Goal: Browse casually

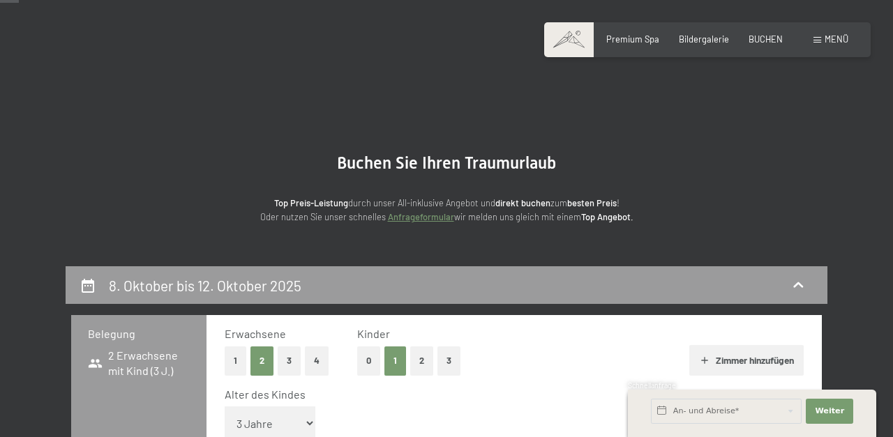
select select "3"
select select "2025-09-01"
select select "2025-10-01"
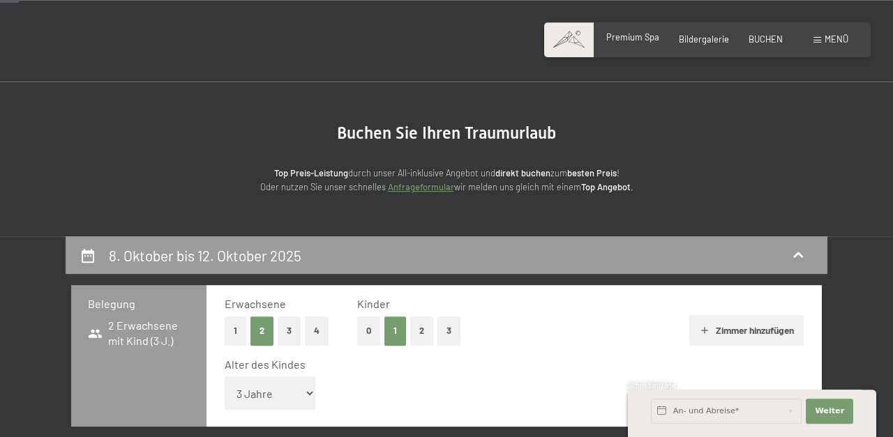
scroll to position [30, 0]
click at [642, 40] on span "Premium Spa" at bounding box center [632, 36] width 53 height 11
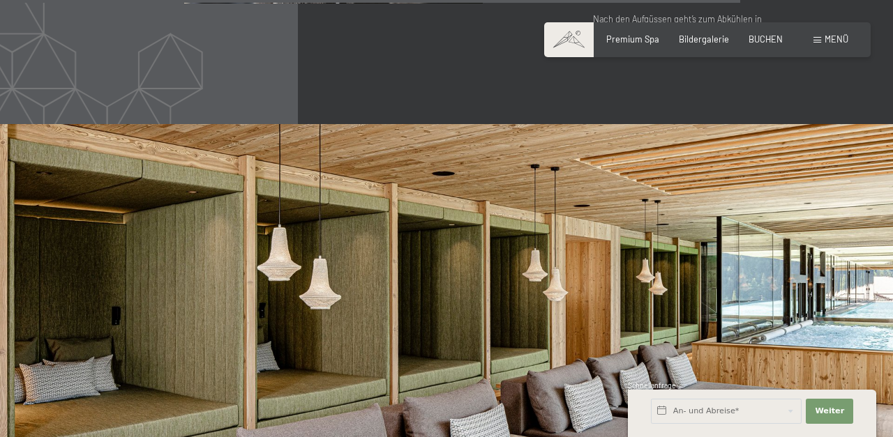
scroll to position [5617, 0]
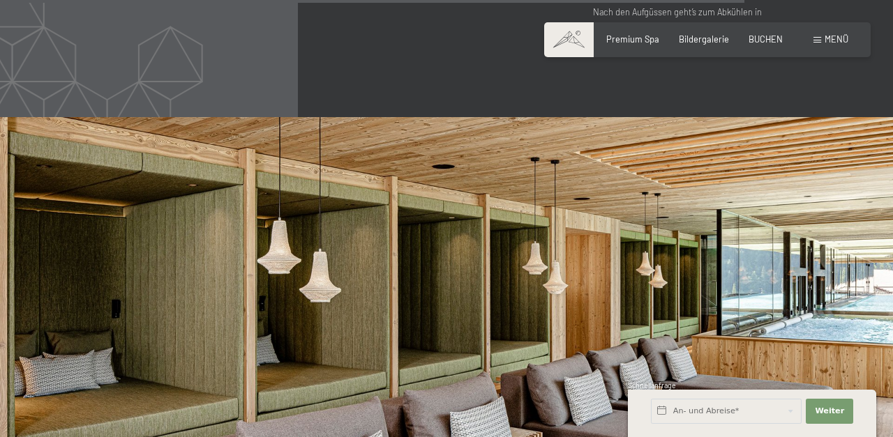
click at [832, 34] on span "Menü" at bounding box center [837, 38] width 24 height 11
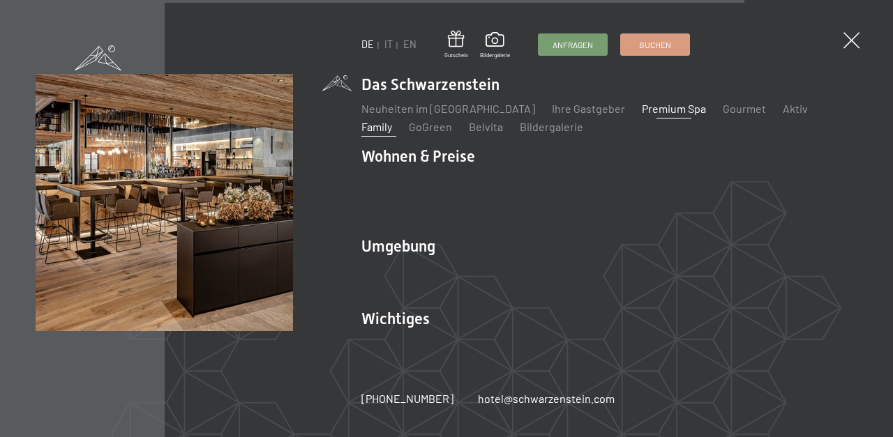
click at [392, 120] on link "Family" at bounding box center [376, 126] width 31 height 13
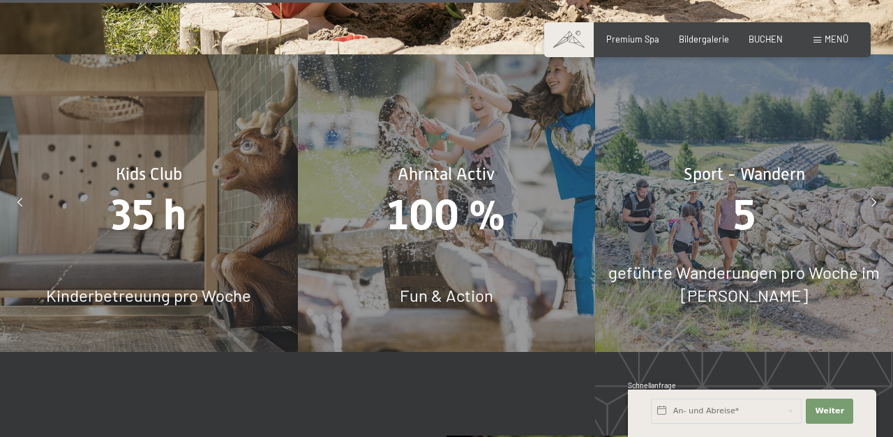
scroll to position [4751, 0]
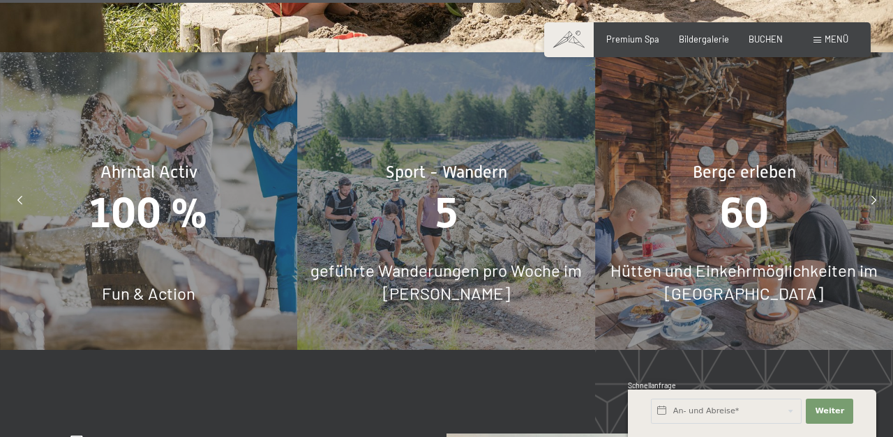
click at [415, 233] on div "Sport - Wandern 5 geführte Wanderungen pro Woche im Sommer" at bounding box center [447, 201] width 298 height 298
click at [436, 218] on span "5" at bounding box center [446, 212] width 22 height 49
click at [456, 212] on span "5" at bounding box center [446, 212] width 22 height 49
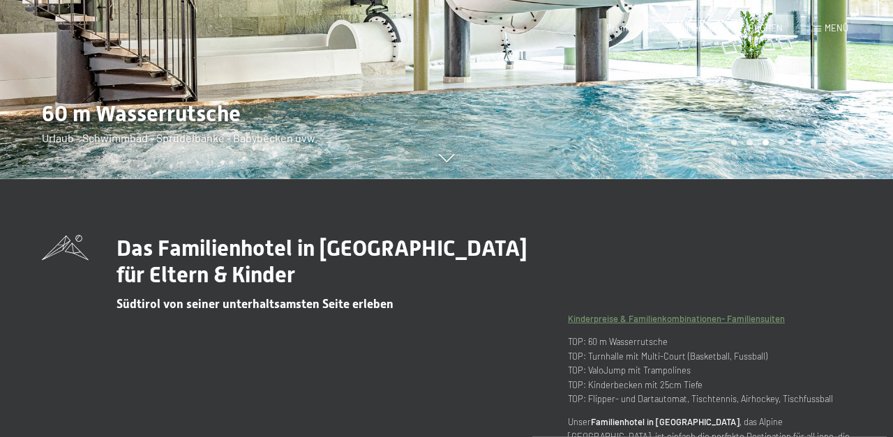
scroll to position [0, 0]
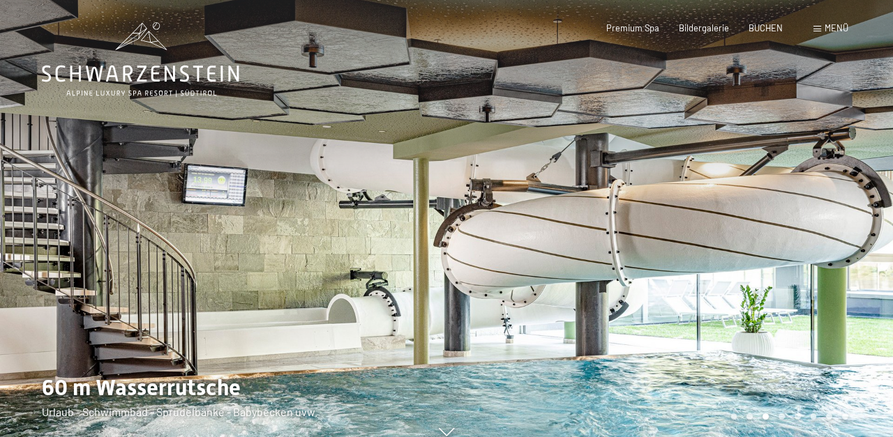
click at [832, 29] on span "Menü" at bounding box center [837, 27] width 24 height 11
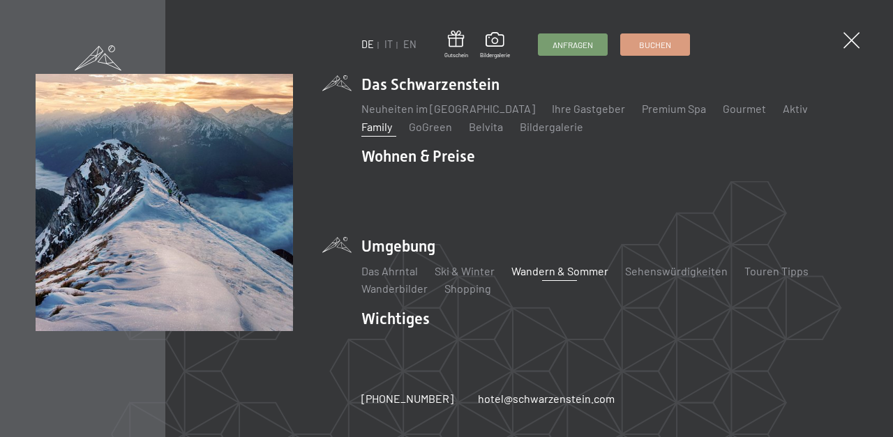
click at [585, 267] on link "Wandern & Sommer" at bounding box center [559, 270] width 97 height 13
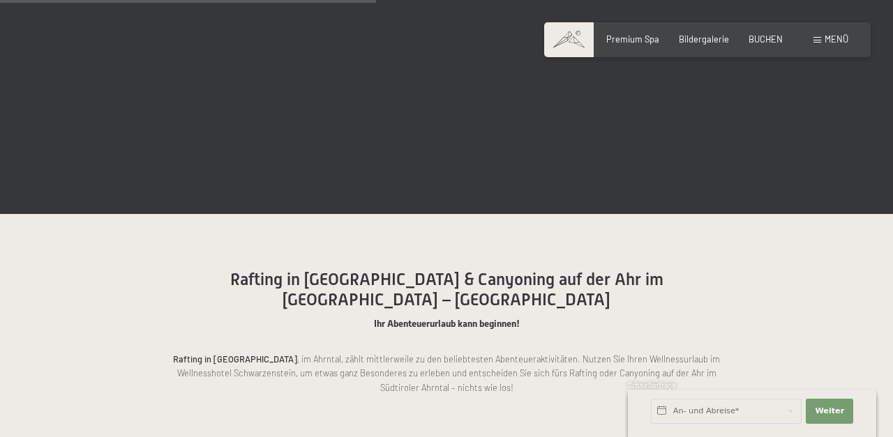
scroll to position [2461, 0]
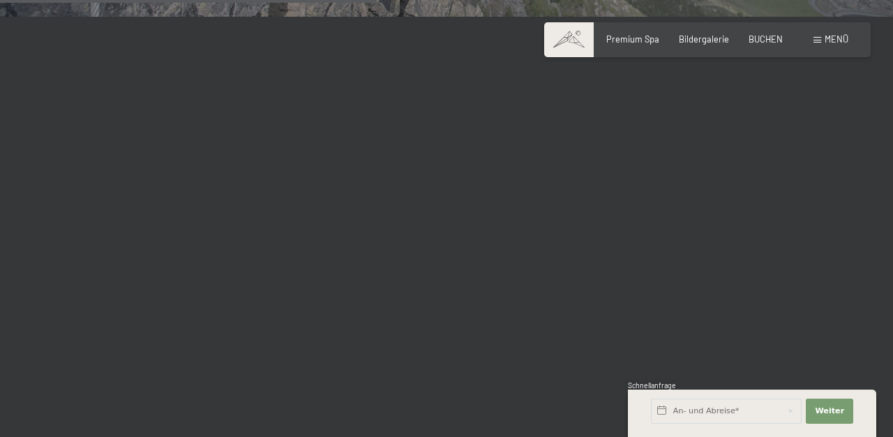
click at [825, 41] on div "Menü" at bounding box center [830, 39] width 35 height 13
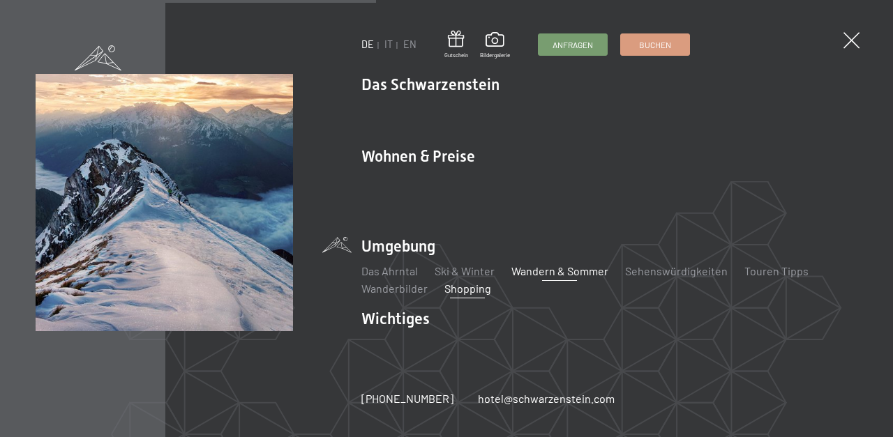
click at [463, 282] on link "Shopping" at bounding box center [467, 288] width 47 height 13
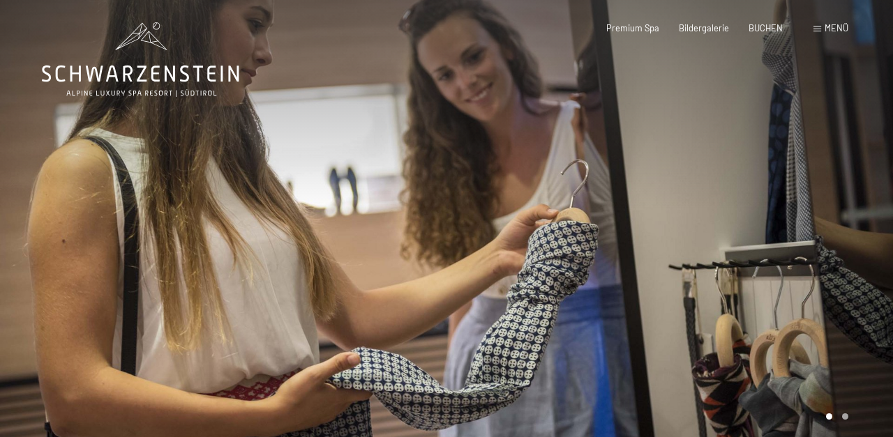
click at [828, 32] on span "Menü" at bounding box center [837, 27] width 24 height 11
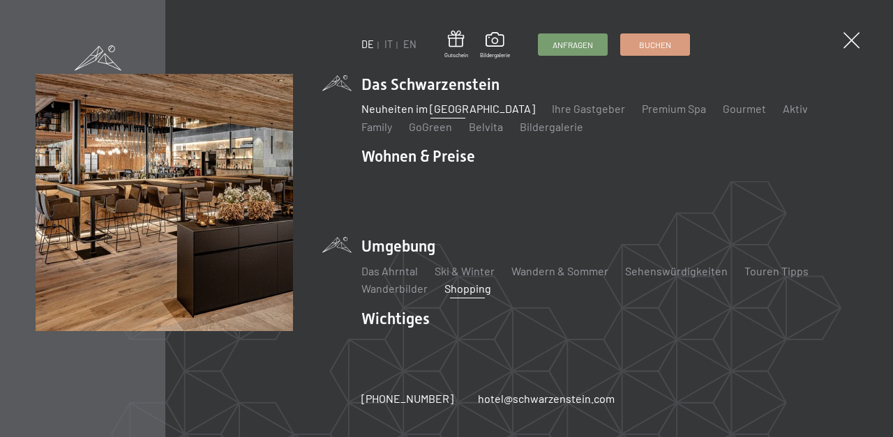
click at [467, 115] on link "Neuheiten im [GEOGRAPHIC_DATA]" at bounding box center [448, 108] width 174 height 13
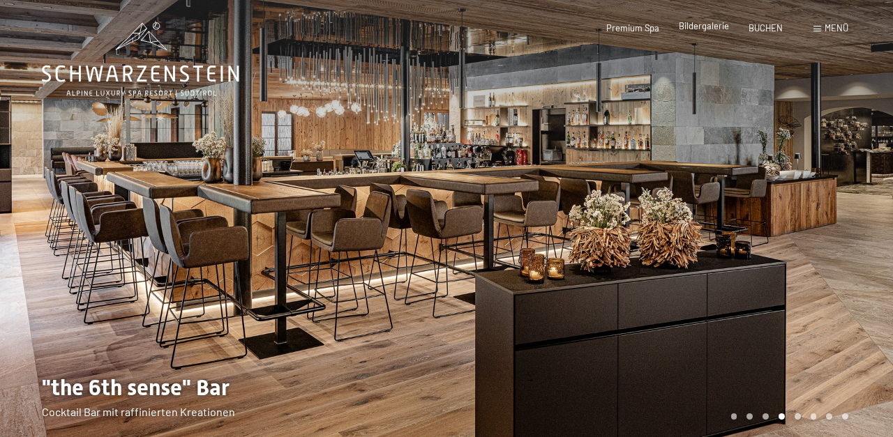
click at [710, 28] on span "Bildergalerie" at bounding box center [704, 25] width 50 height 11
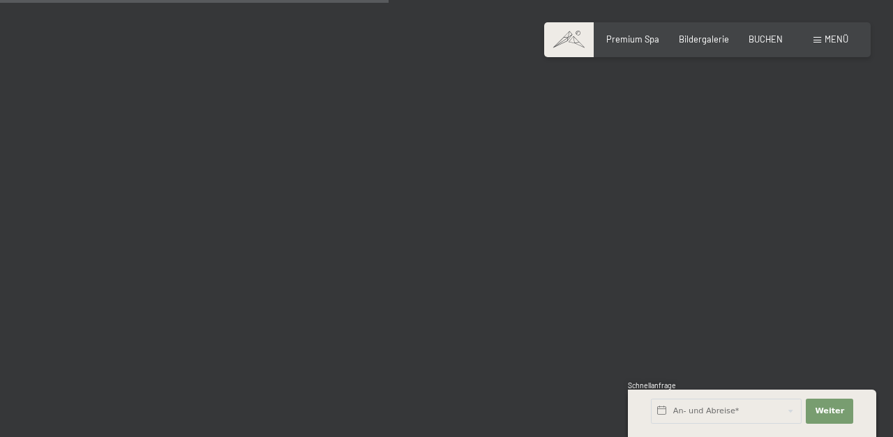
scroll to position [5550, 0]
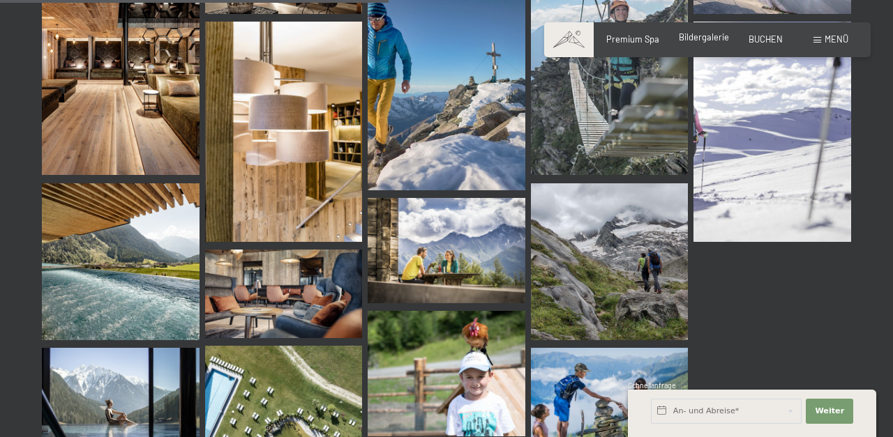
click at [703, 39] on span "Bildergalerie" at bounding box center [704, 36] width 50 height 11
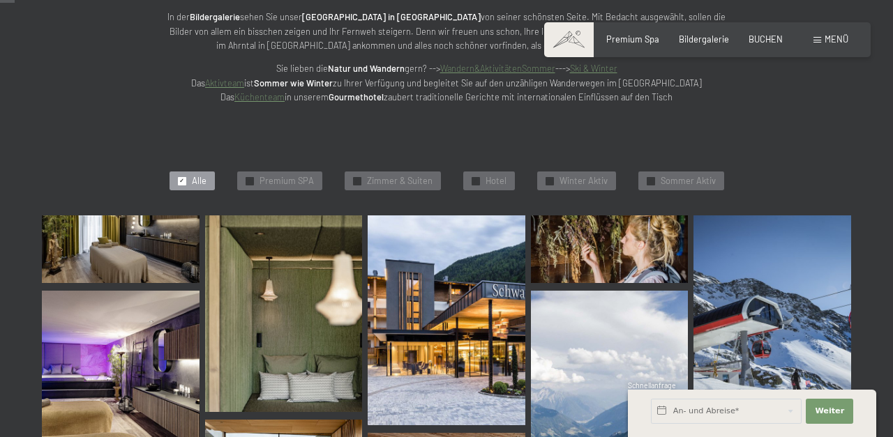
scroll to position [218, 0]
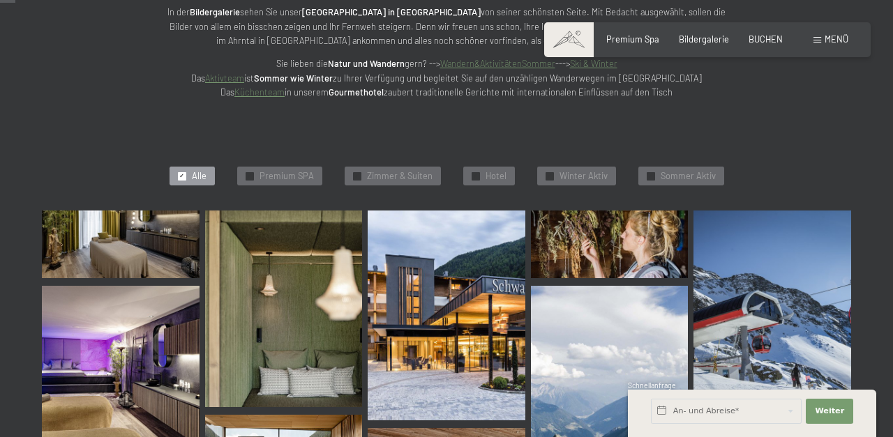
click at [830, 40] on span "Menü" at bounding box center [837, 38] width 24 height 11
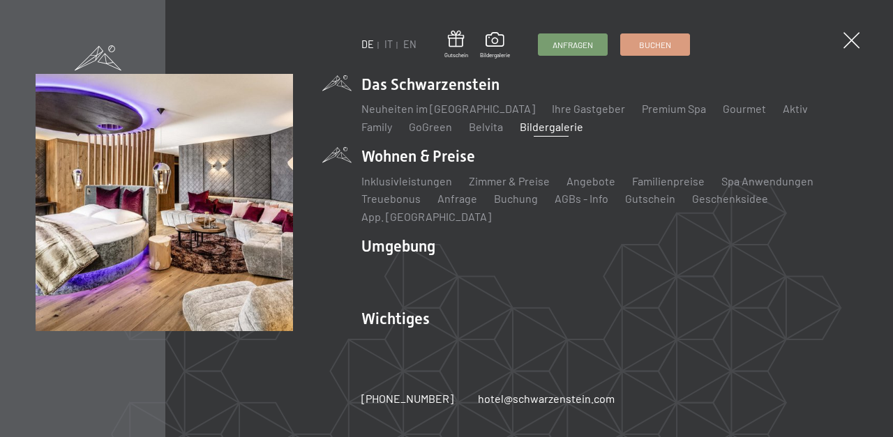
click at [407, 189] on li "Inklusivleistungen" at bounding box center [406, 181] width 91 height 15
click at [410, 188] on link "Inklusivleistungen" at bounding box center [406, 180] width 91 height 13
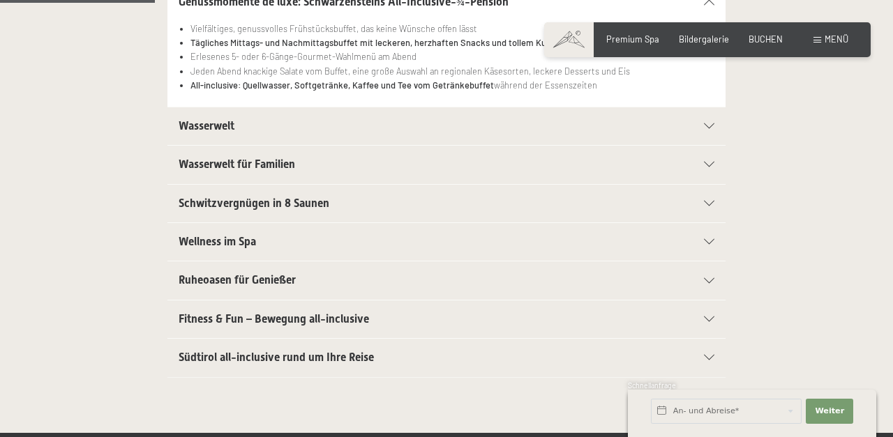
scroll to position [383, 0]
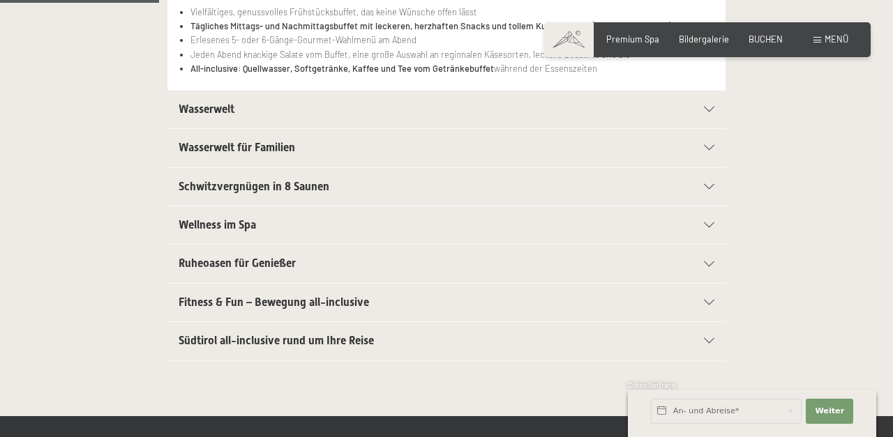
click at [397, 117] on h2 "Wasserwelt" at bounding box center [420, 109] width 482 height 15
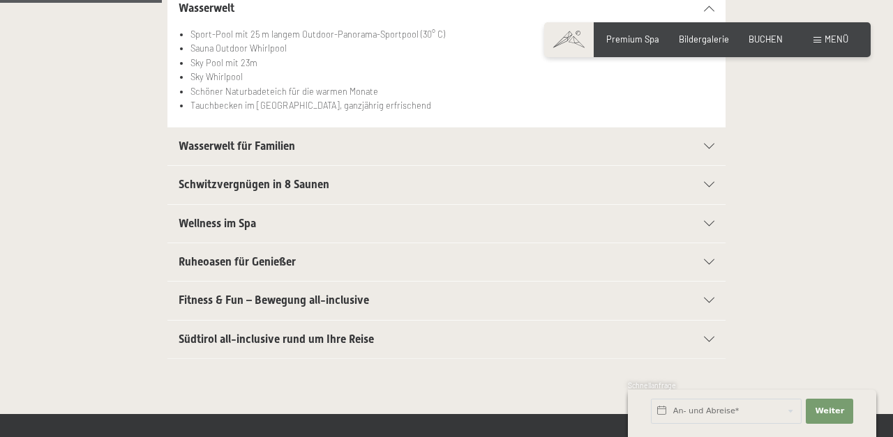
scroll to position [380, 0]
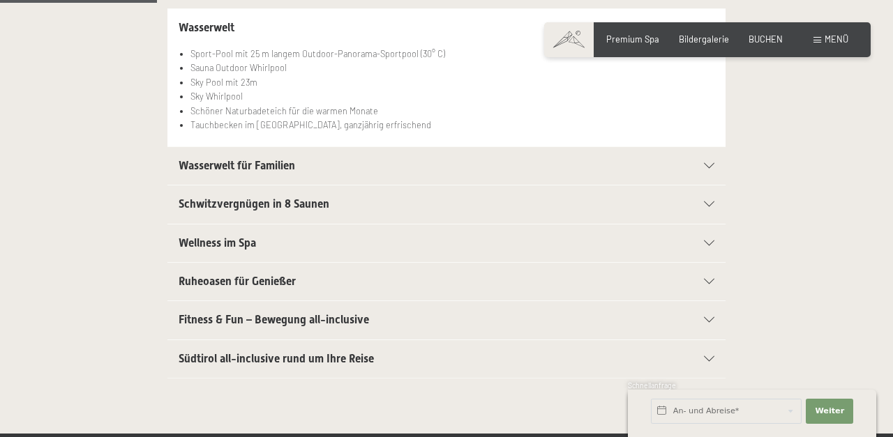
click at [352, 170] on h2 "Wasserwelt für Familien" at bounding box center [420, 165] width 482 height 15
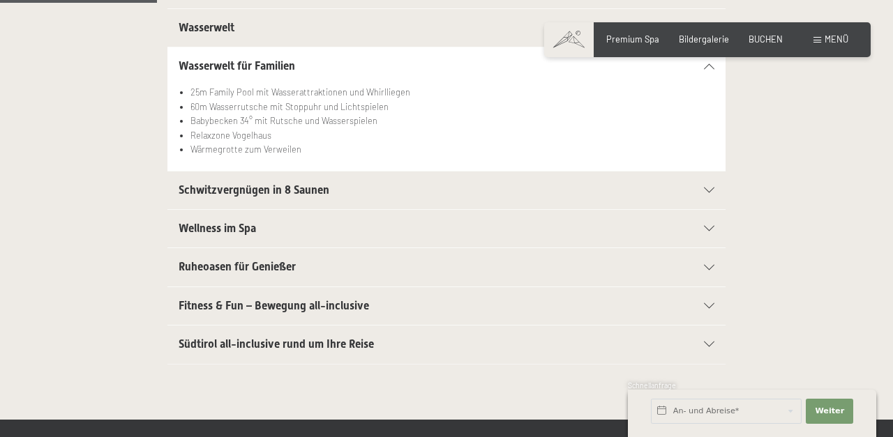
click at [340, 198] on h2 "Schwitzvergnügen in 8 Saunen" at bounding box center [420, 190] width 482 height 15
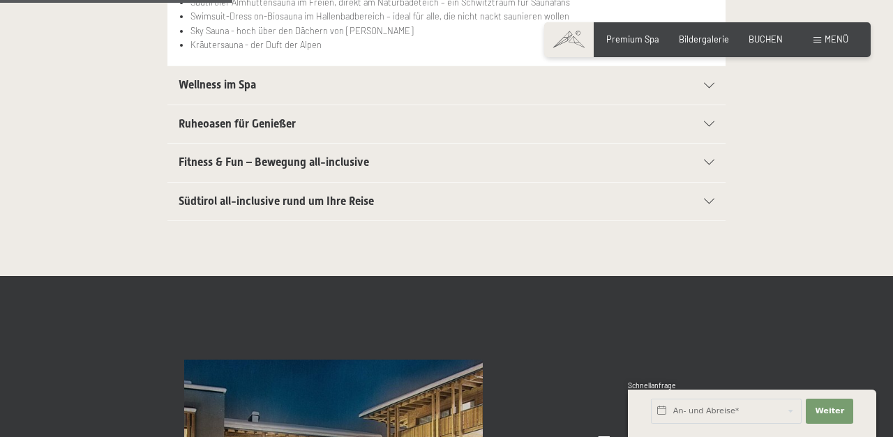
scroll to position [572, 0]
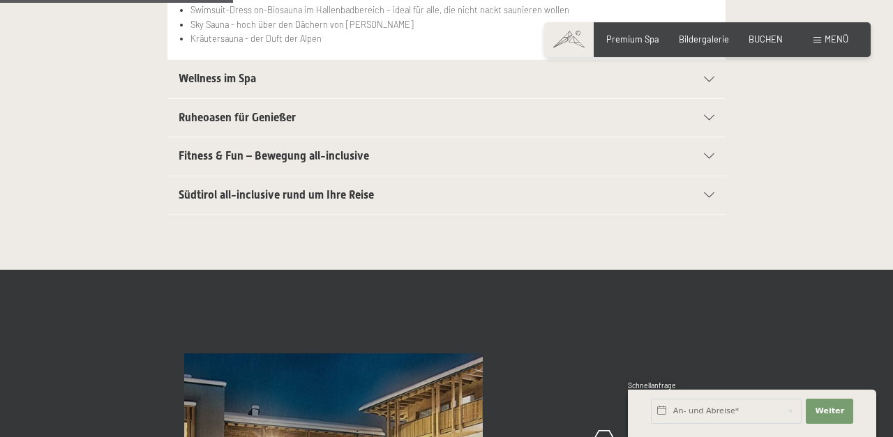
click at [371, 107] on div "Ruheoasen für Genießer" at bounding box center [447, 118] width 536 height 38
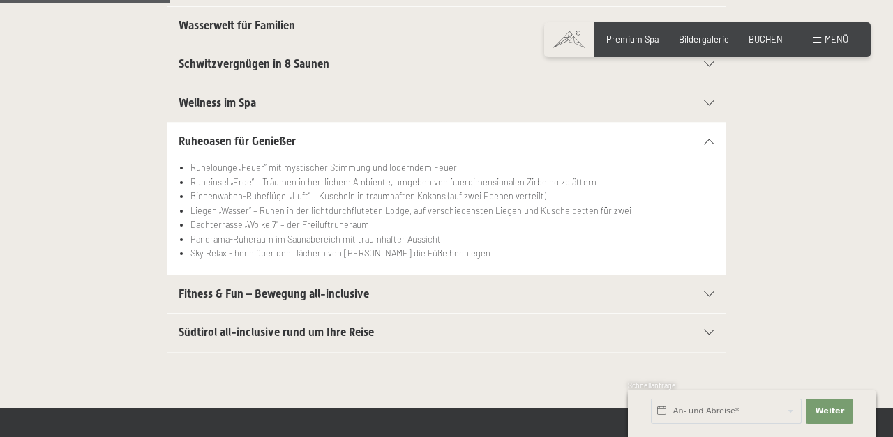
scroll to position [414, 0]
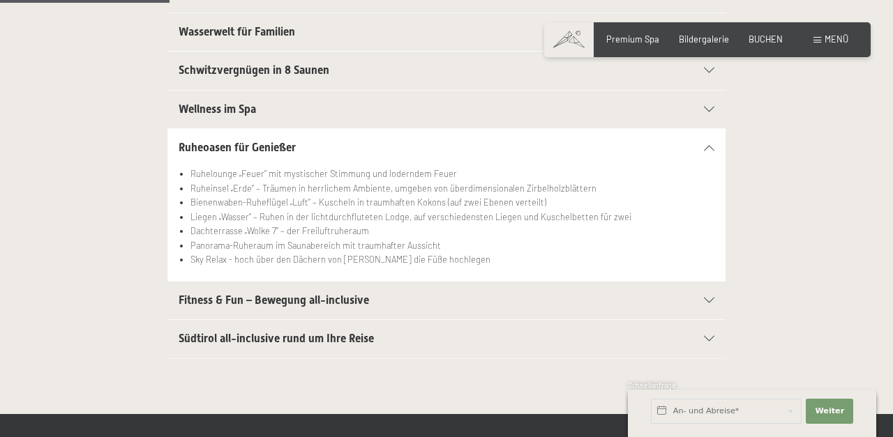
click at [351, 115] on h2 "Wellness im Spa" at bounding box center [420, 109] width 482 height 15
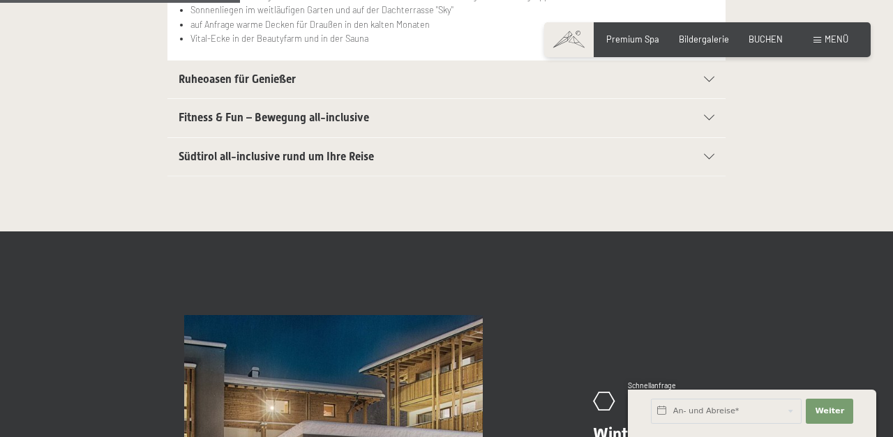
scroll to position [585, 0]
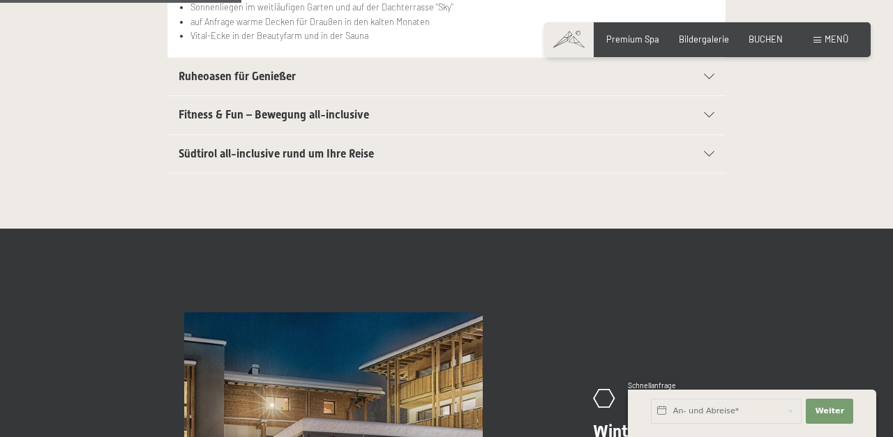
click at [352, 96] on div "Ruheoasen für Genießer" at bounding box center [447, 77] width 536 height 38
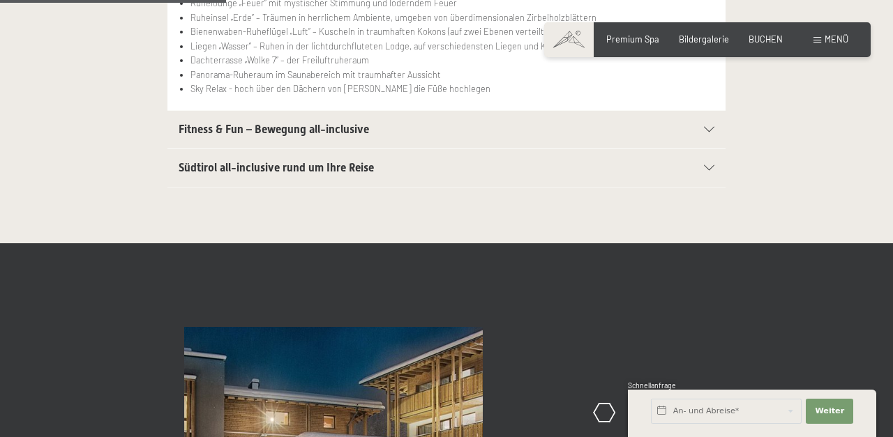
scroll to position [548, 0]
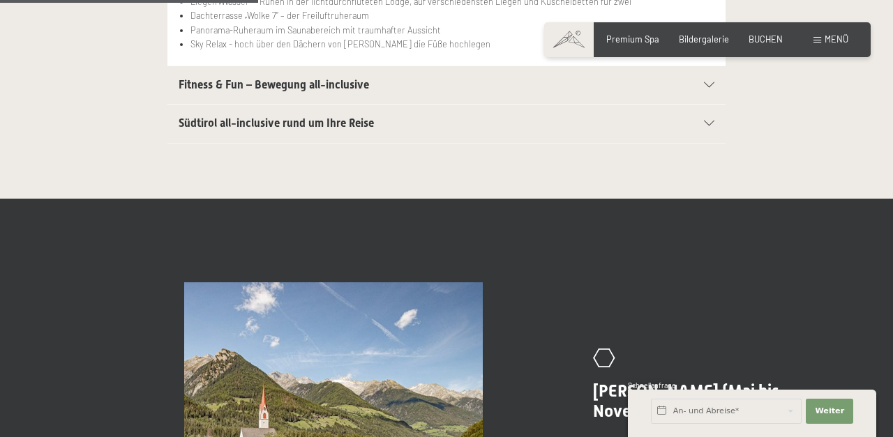
click at [343, 100] on div "Fitness & Fun – Bewegung all-inclusive" at bounding box center [447, 85] width 536 height 38
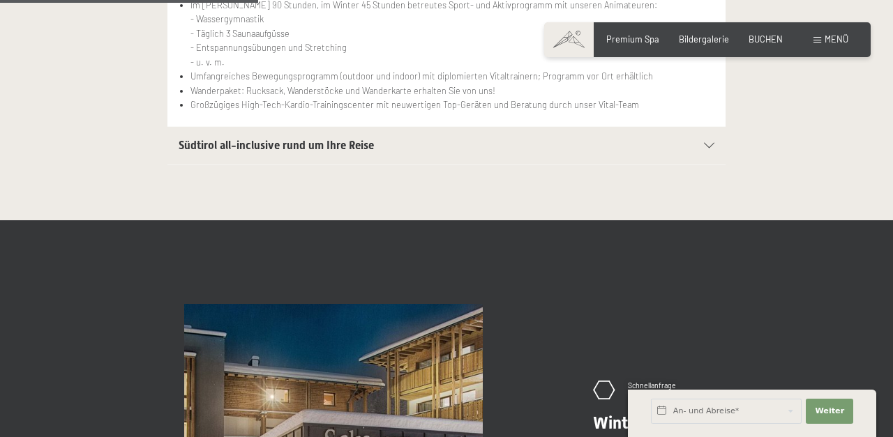
scroll to position [659, 0]
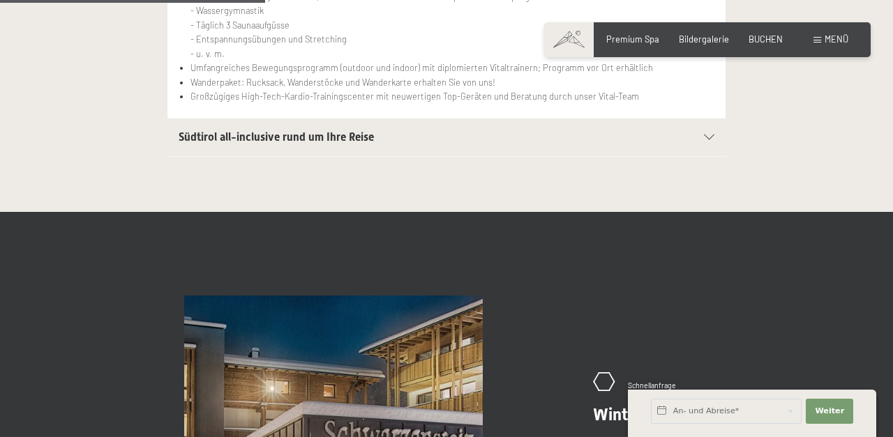
click at [318, 143] on span "Südtirol all-inclusive rund um Ihre Reise" at bounding box center [276, 136] width 195 height 13
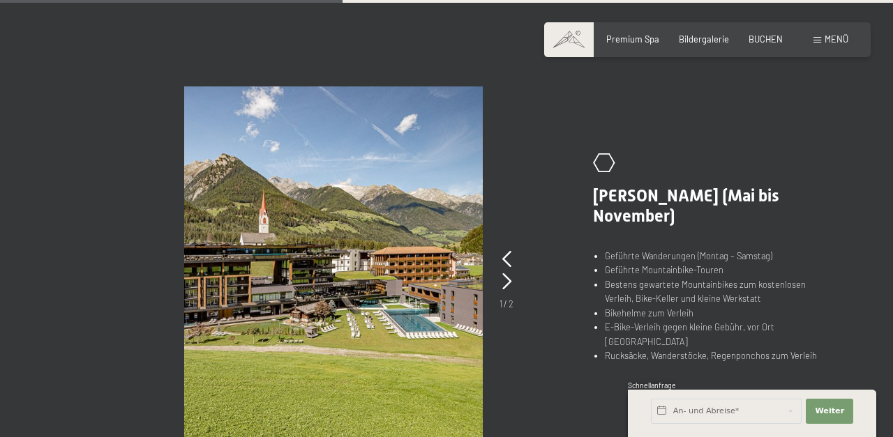
scroll to position [845, 0]
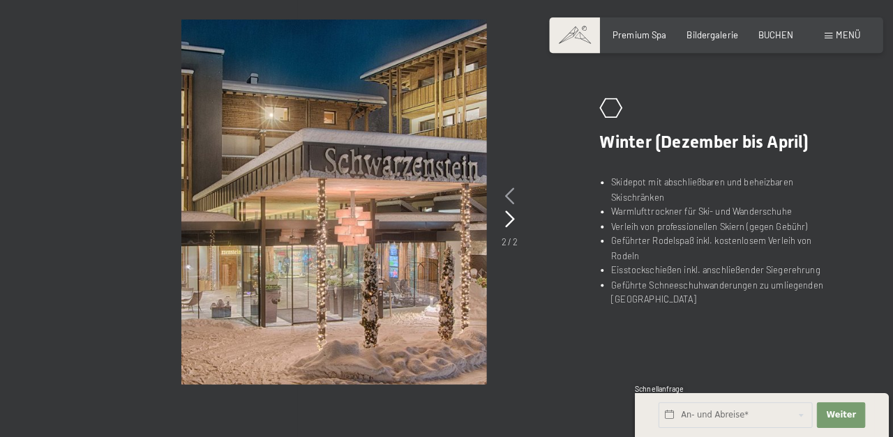
click at [506, 200] on icon at bounding box center [505, 197] width 9 height 17
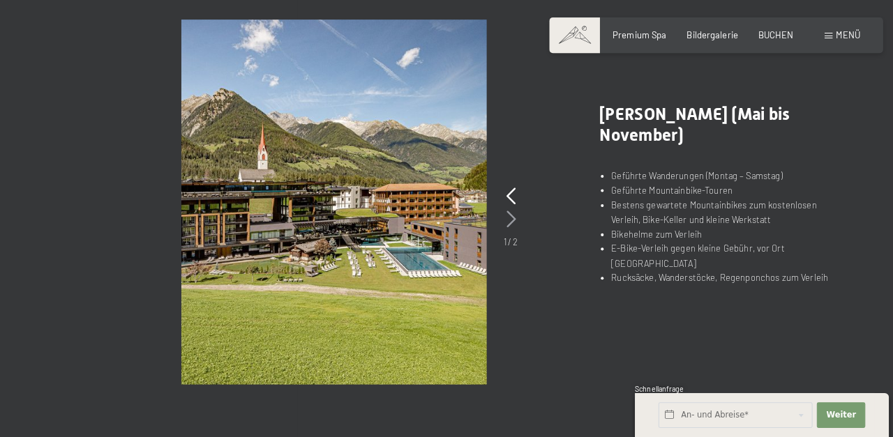
click at [502, 220] on icon at bounding box center [506, 219] width 9 height 17
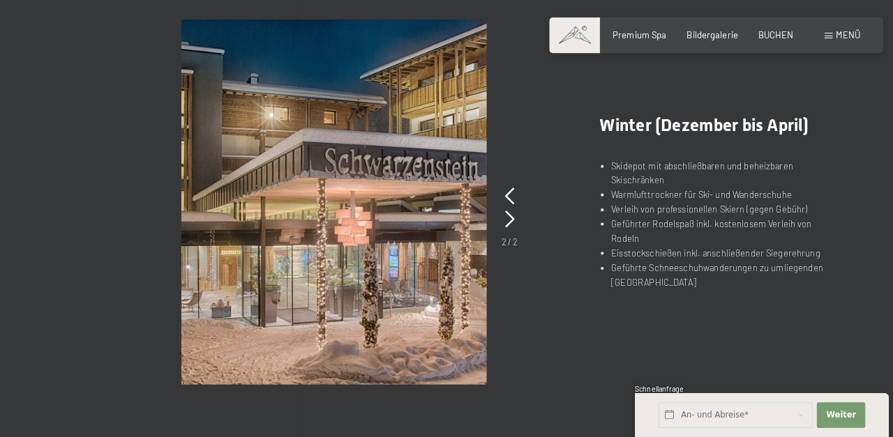
click at [511, 188] on div "2 / 2" at bounding box center [505, 217] width 16 height 63
click at [510, 196] on icon at bounding box center [505, 197] width 9 height 17
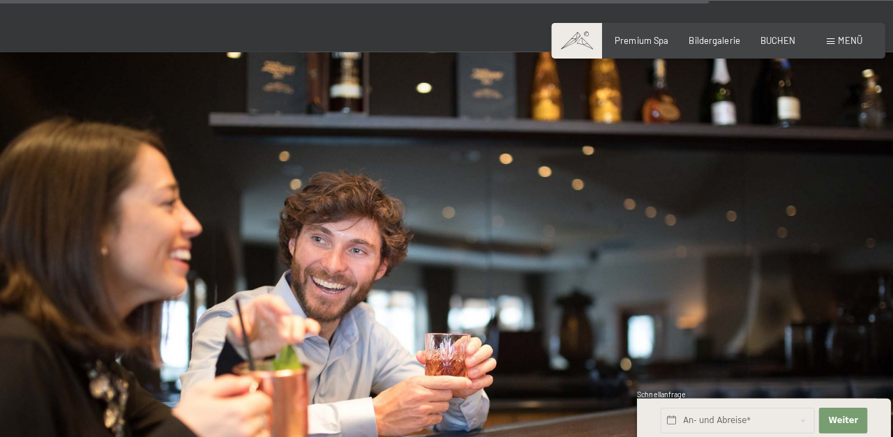
scroll to position [1211, 0]
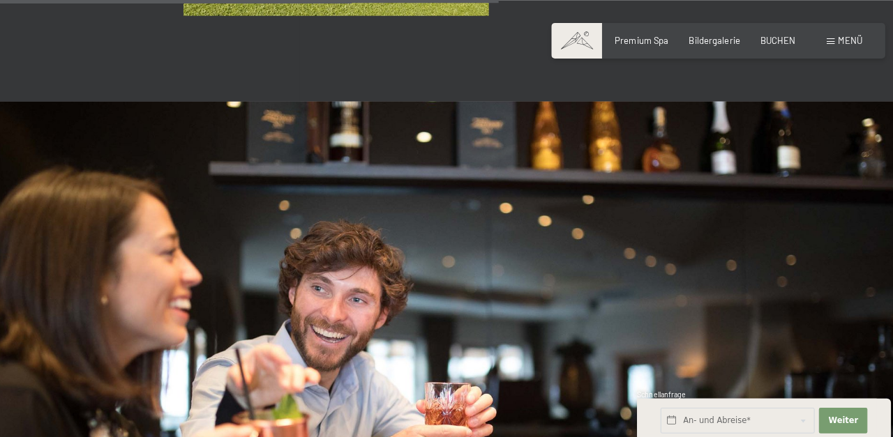
click at [824, 44] on div "Menü" at bounding box center [830, 39] width 35 height 13
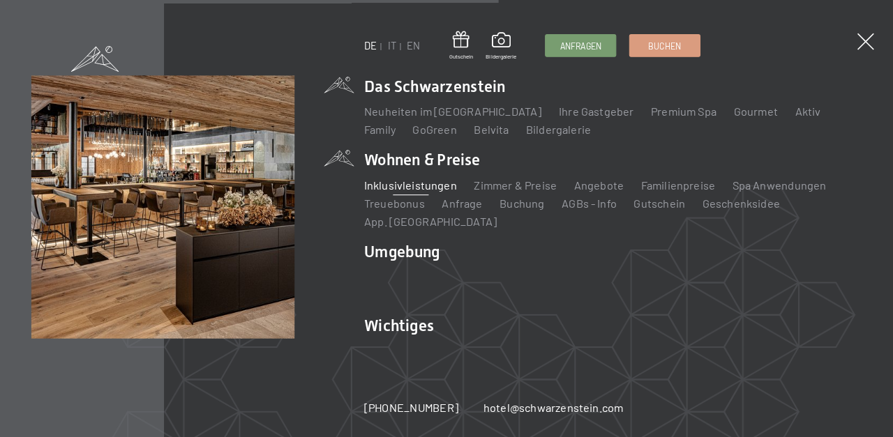
click at [783, 117] on li "Aktiv Wochenprogramm Bilder" at bounding box center [795, 108] width 25 height 15
click at [783, 115] on link "Aktiv" at bounding box center [795, 108] width 25 height 13
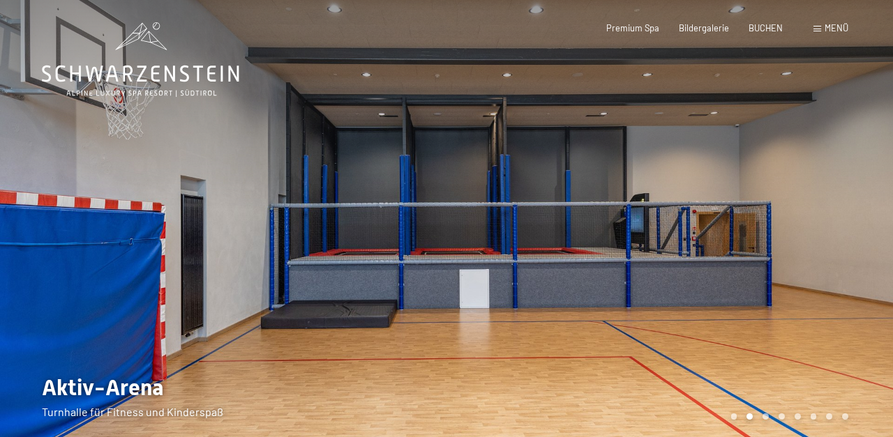
click at [779, 185] on div at bounding box center [669, 226] width 446 height 453
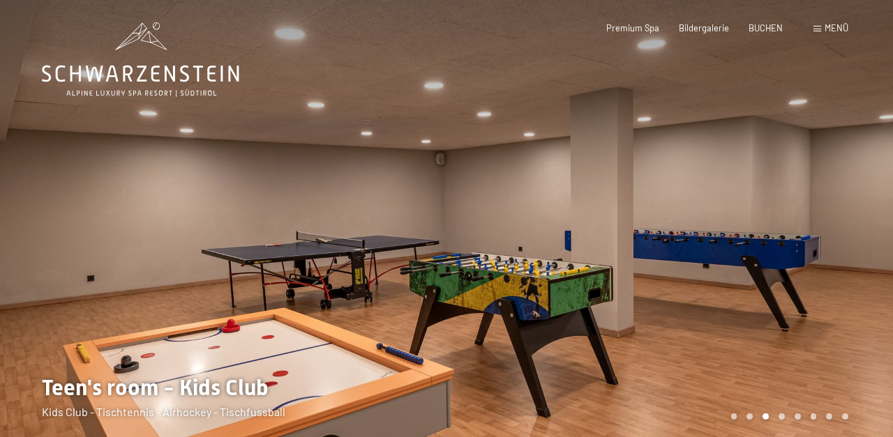
click at [796, 168] on div at bounding box center [669, 226] width 446 height 453
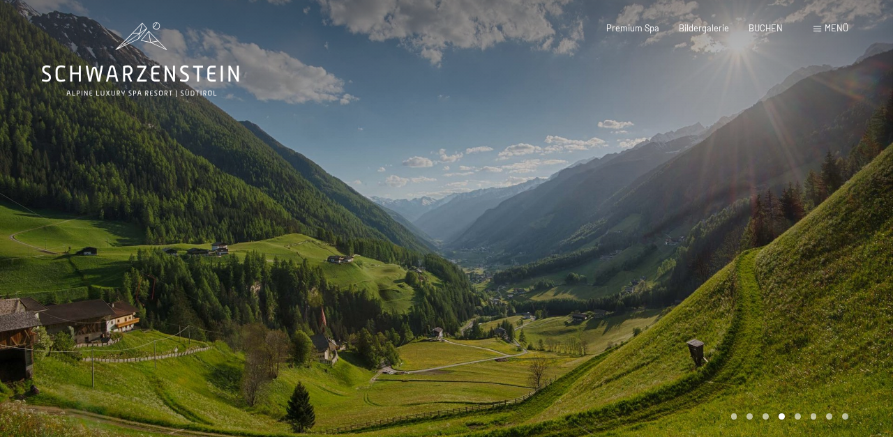
click at [797, 169] on div at bounding box center [669, 226] width 446 height 453
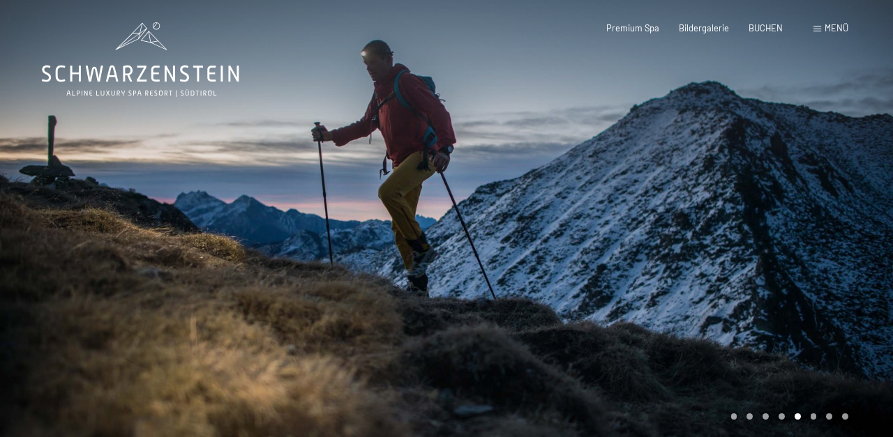
click at [797, 169] on div at bounding box center [669, 226] width 446 height 453
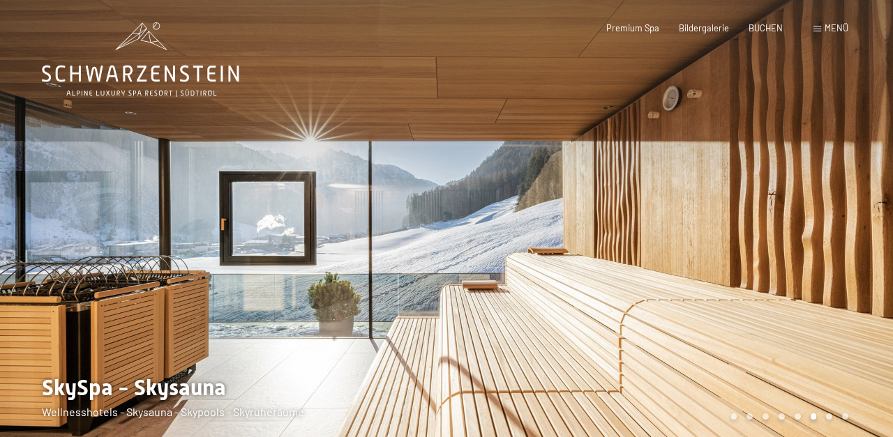
click at [797, 169] on div at bounding box center [669, 226] width 446 height 453
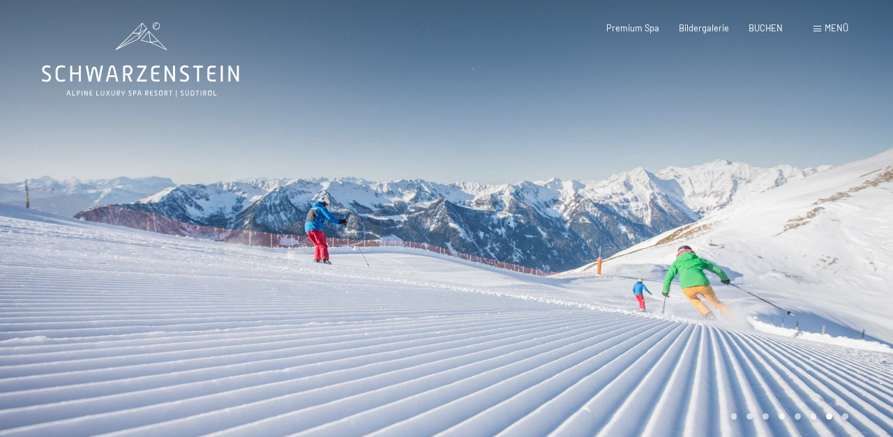
click at [797, 169] on div at bounding box center [669, 226] width 446 height 453
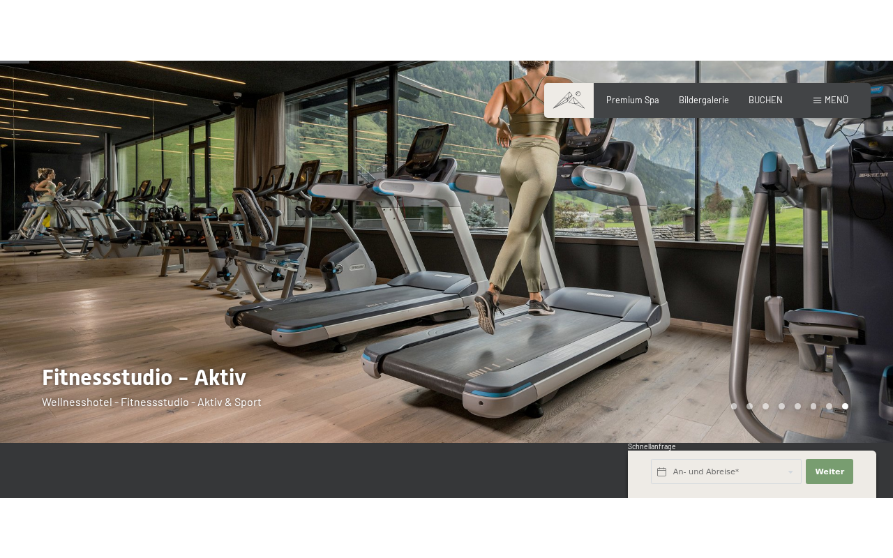
scroll to position [45, 0]
